Goal: Task Accomplishment & Management: Manage account settings

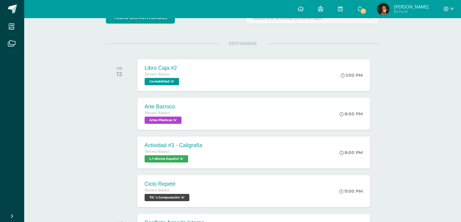
scroll to position [97, 0]
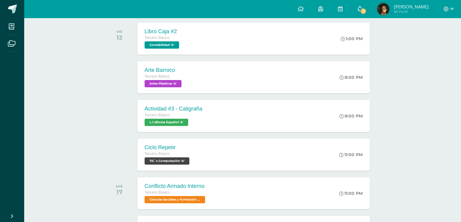
click at [363, 12] on span "1" at bounding box center [363, 11] width 7 height 7
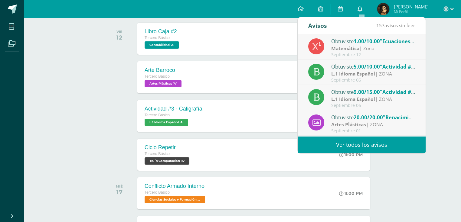
click at [363, 10] on icon at bounding box center [360, 8] width 5 height 5
click at [444, 22] on div "Actividades recientes y próximas Tablero Pendientes de entrega Entregadas todas…" at bounding box center [242, 140] width 437 height 439
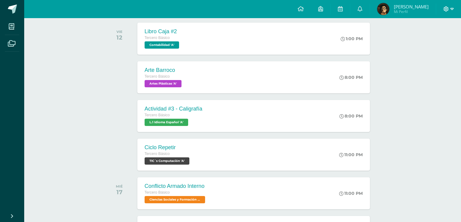
click at [444, 8] on icon at bounding box center [446, 8] width 5 height 5
click at [422, 40] on span "Cerrar sesión" at bounding box center [432, 41] width 27 height 6
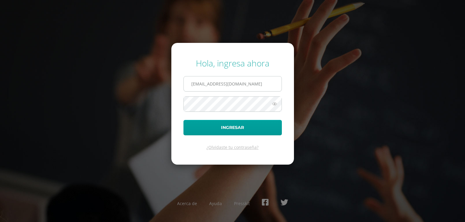
click at [234, 85] on input "104@laestrella.edu.gt" at bounding box center [233, 84] width 98 height 15
type input "853@laestrella.edu.gt"
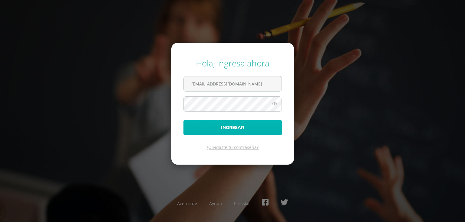
click at [232, 127] on button "Ingresar" at bounding box center [232, 127] width 98 height 15
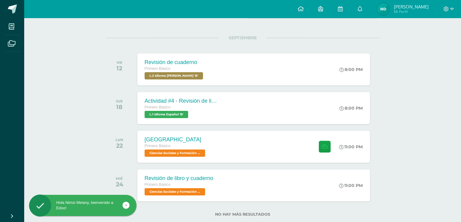
scroll to position [73, 0]
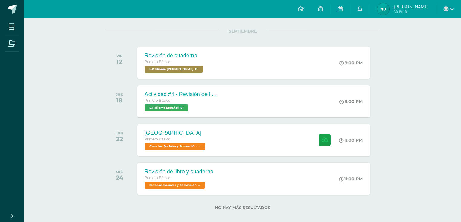
click at [385, 17] on link "Nimsi Melany Mi Perfil" at bounding box center [403, 9] width 66 height 18
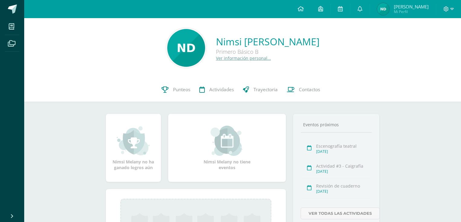
click at [368, 13] on link at bounding box center [359, 9] width 19 height 18
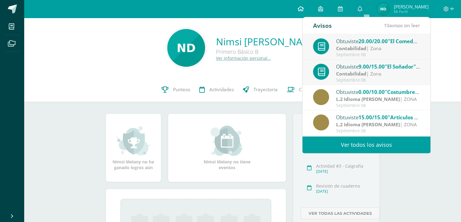
click at [304, 8] on icon at bounding box center [301, 8] width 6 height 5
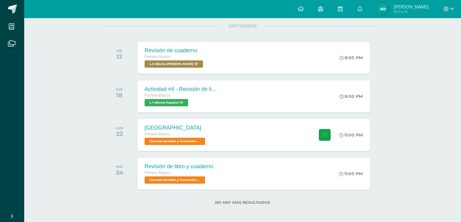
scroll to position [80, 0]
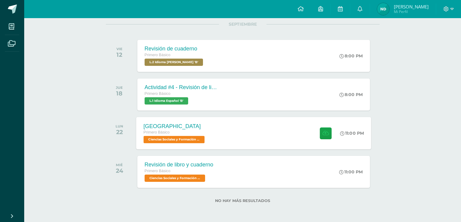
click at [205, 132] on div "Primero Básico" at bounding box center [174, 133] width 63 height 7
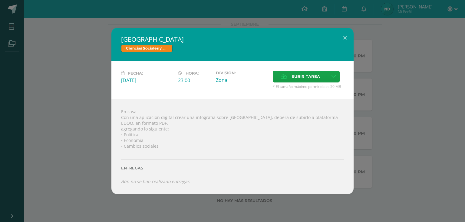
click at [33, 84] on div "[GEOGRAPHIC_DATA] Ciencias Sociales y Formación Ciudadana Fecha: [DATE] Hora: 2…" at bounding box center [232, 111] width 460 height 167
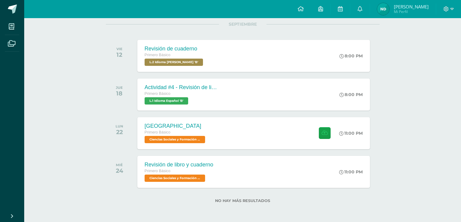
click at [401, 44] on div "Actividades recientes y próximas Tablero Pendientes de entrega Entregadas todas…" at bounding box center [242, 81] width 437 height 284
